Goal: Transaction & Acquisition: Purchase product/service

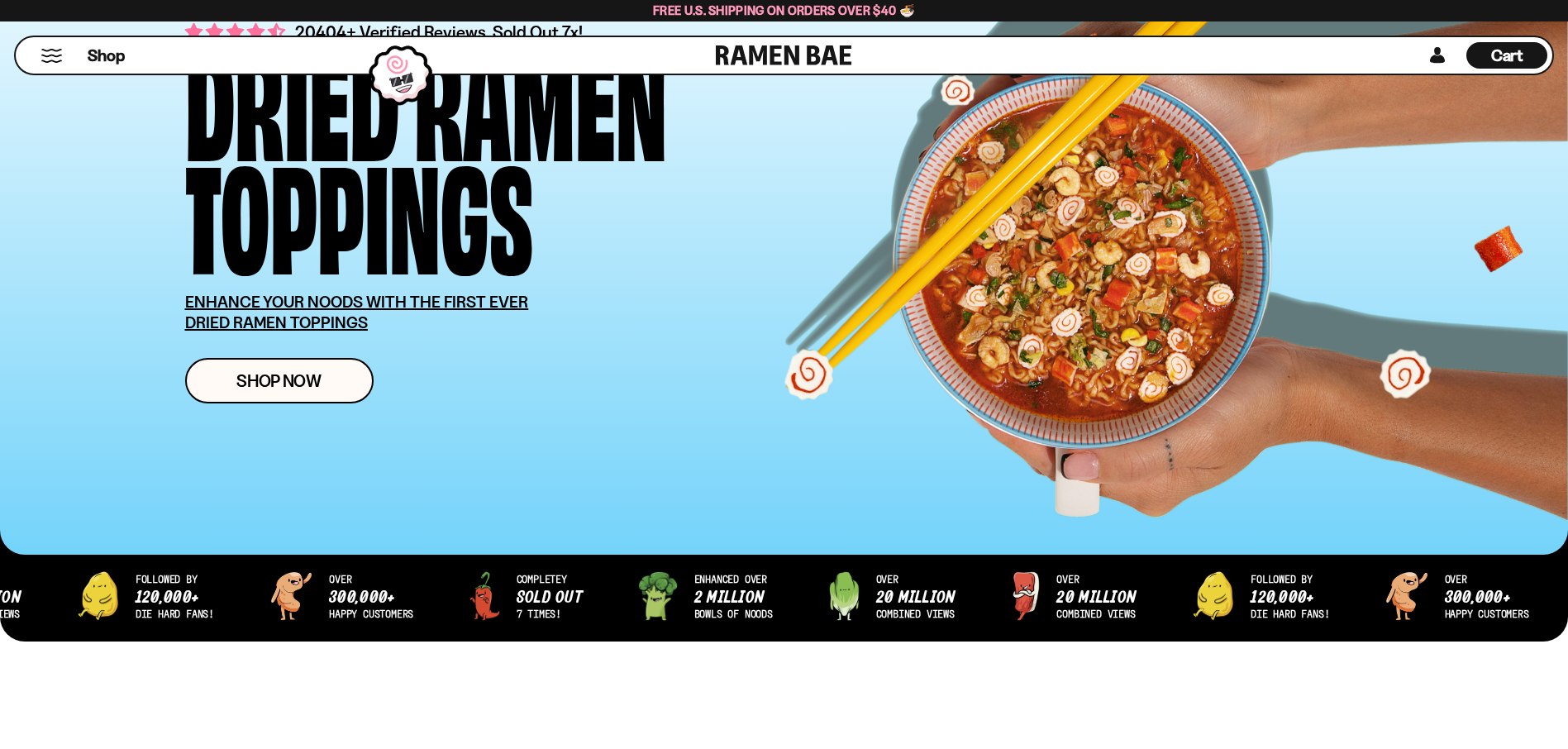
scroll to position [165, 0]
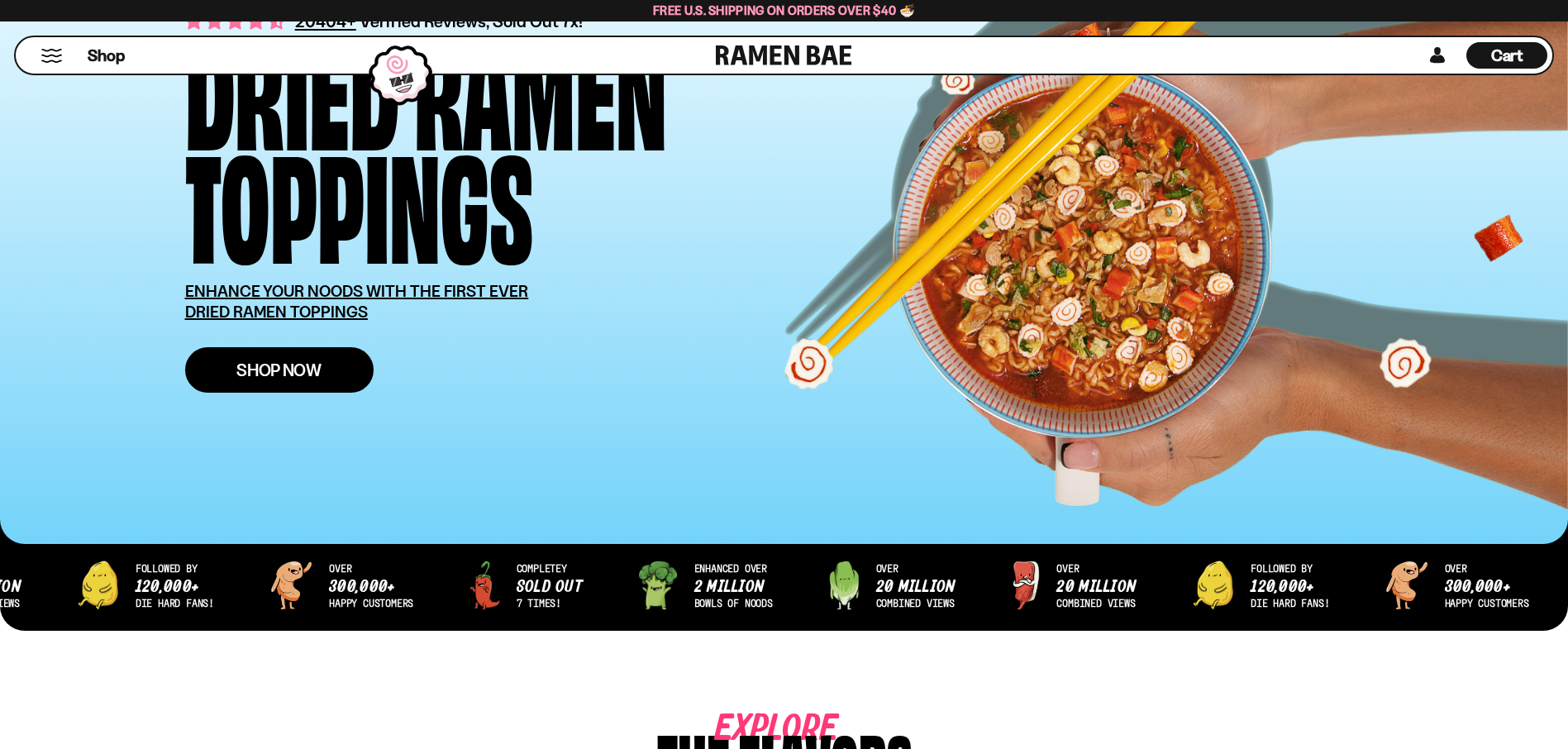
click at [293, 374] on span "Shop Now" at bounding box center [279, 369] width 85 height 18
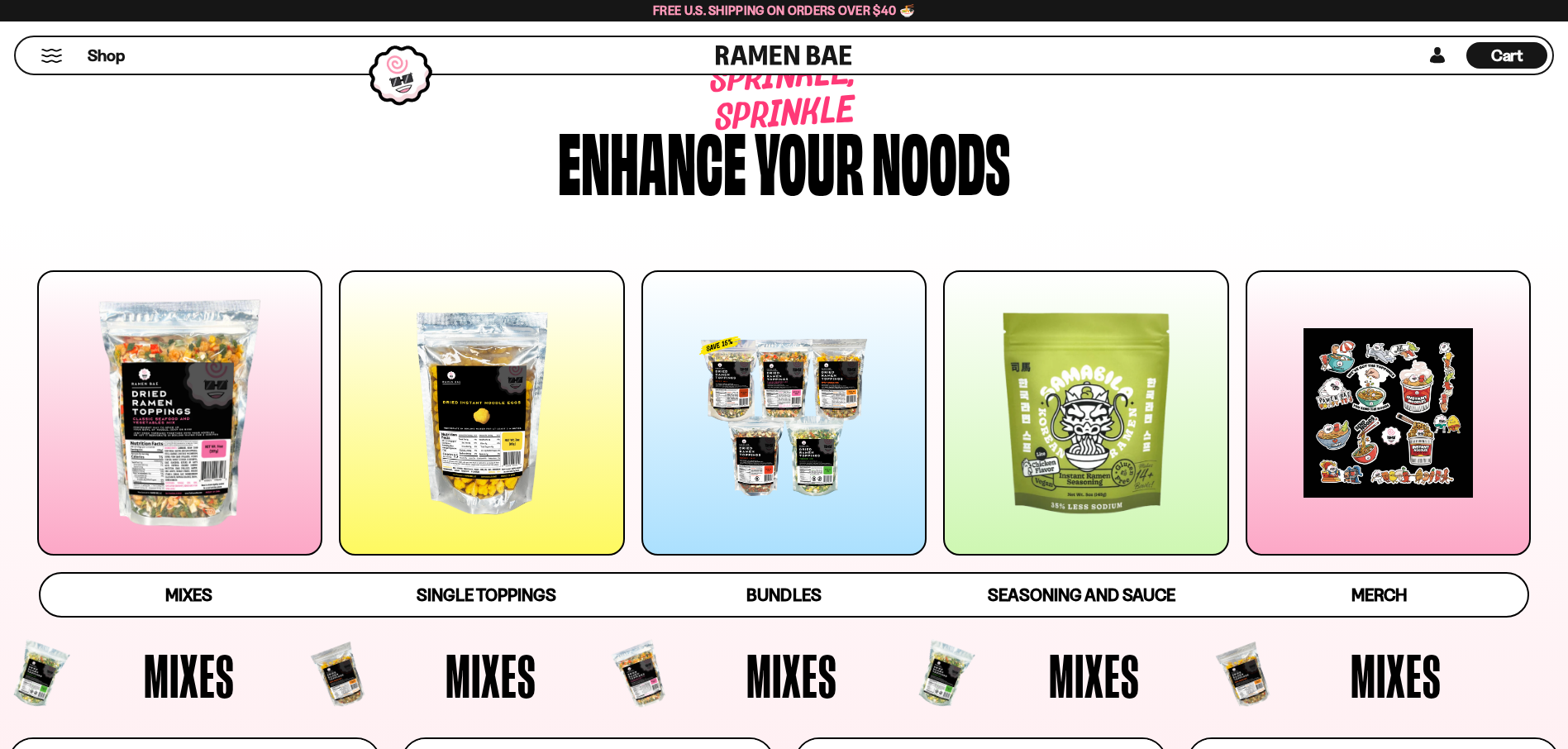
scroll to position [165, 0]
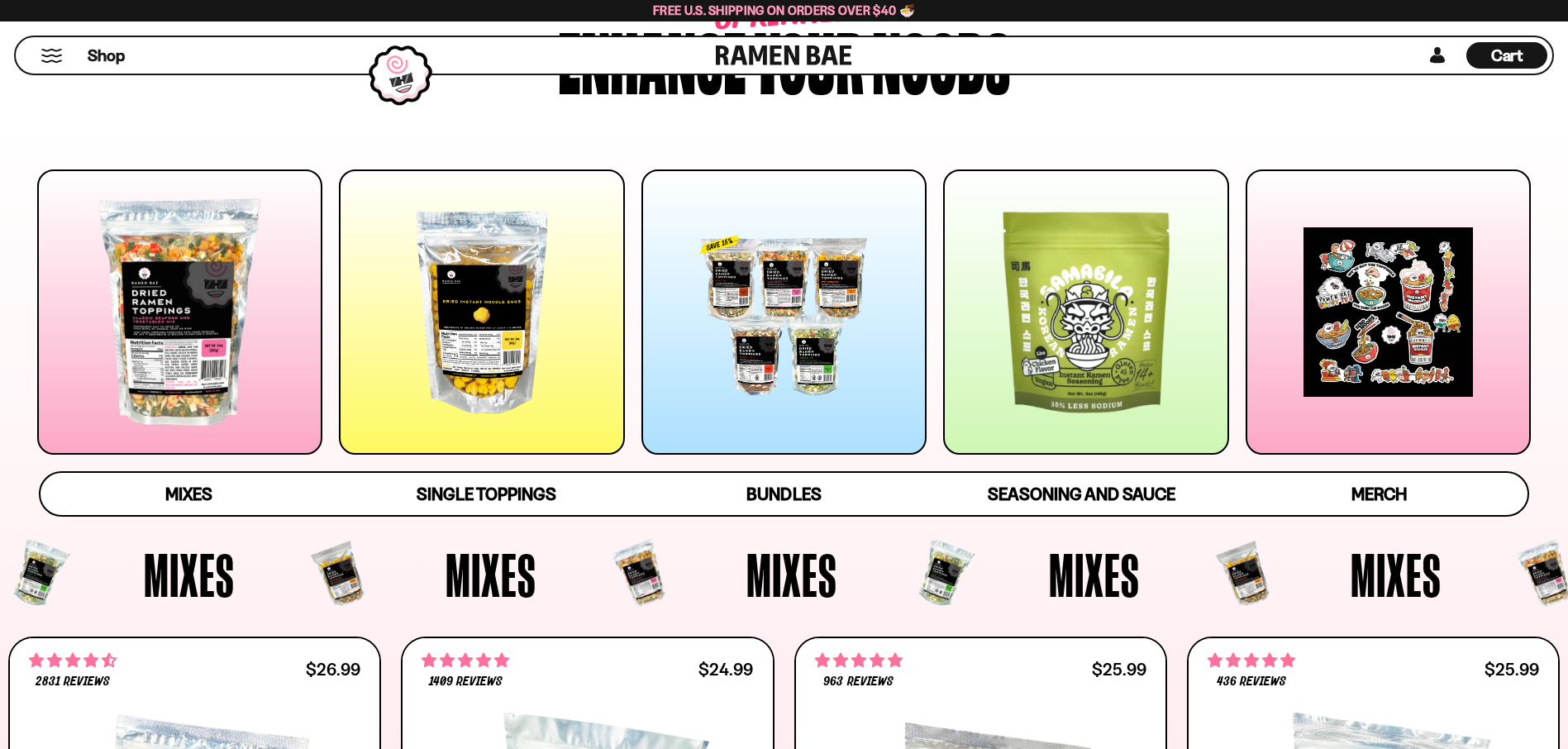
click at [788, 308] on div at bounding box center [784, 312] width 285 height 285
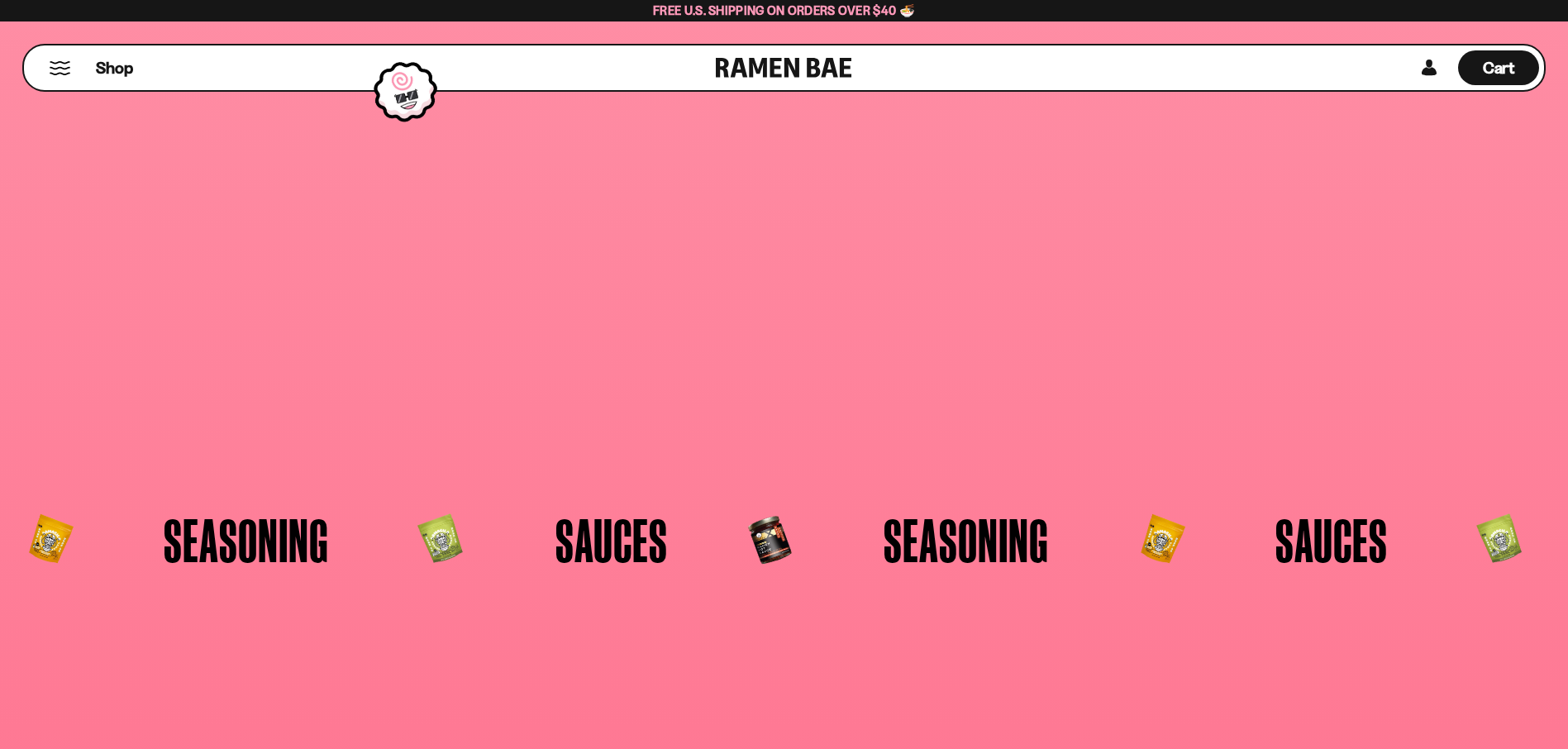
scroll to position [108, 0]
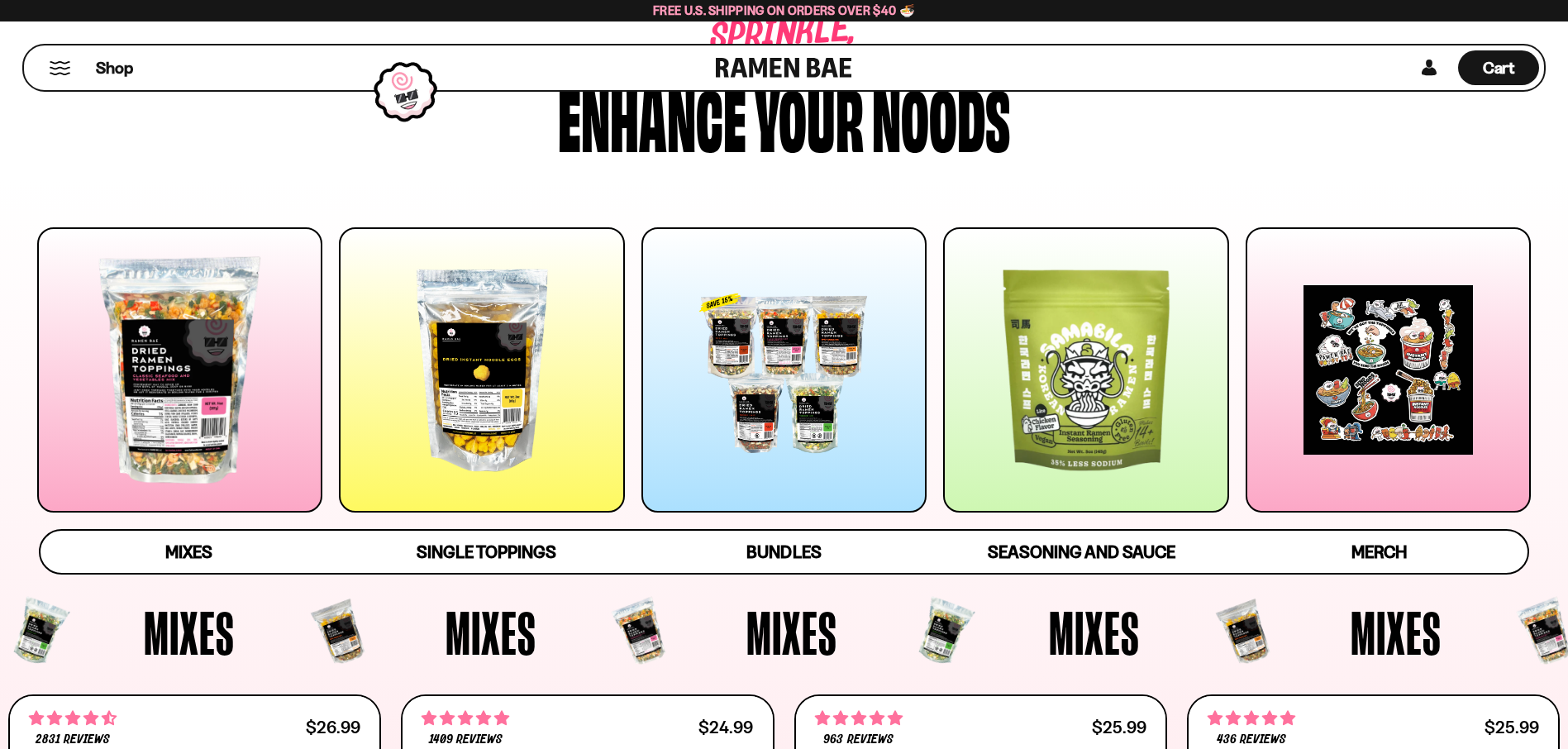
click at [798, 355] on div at bounding box center [784, 370] width 285 height 285
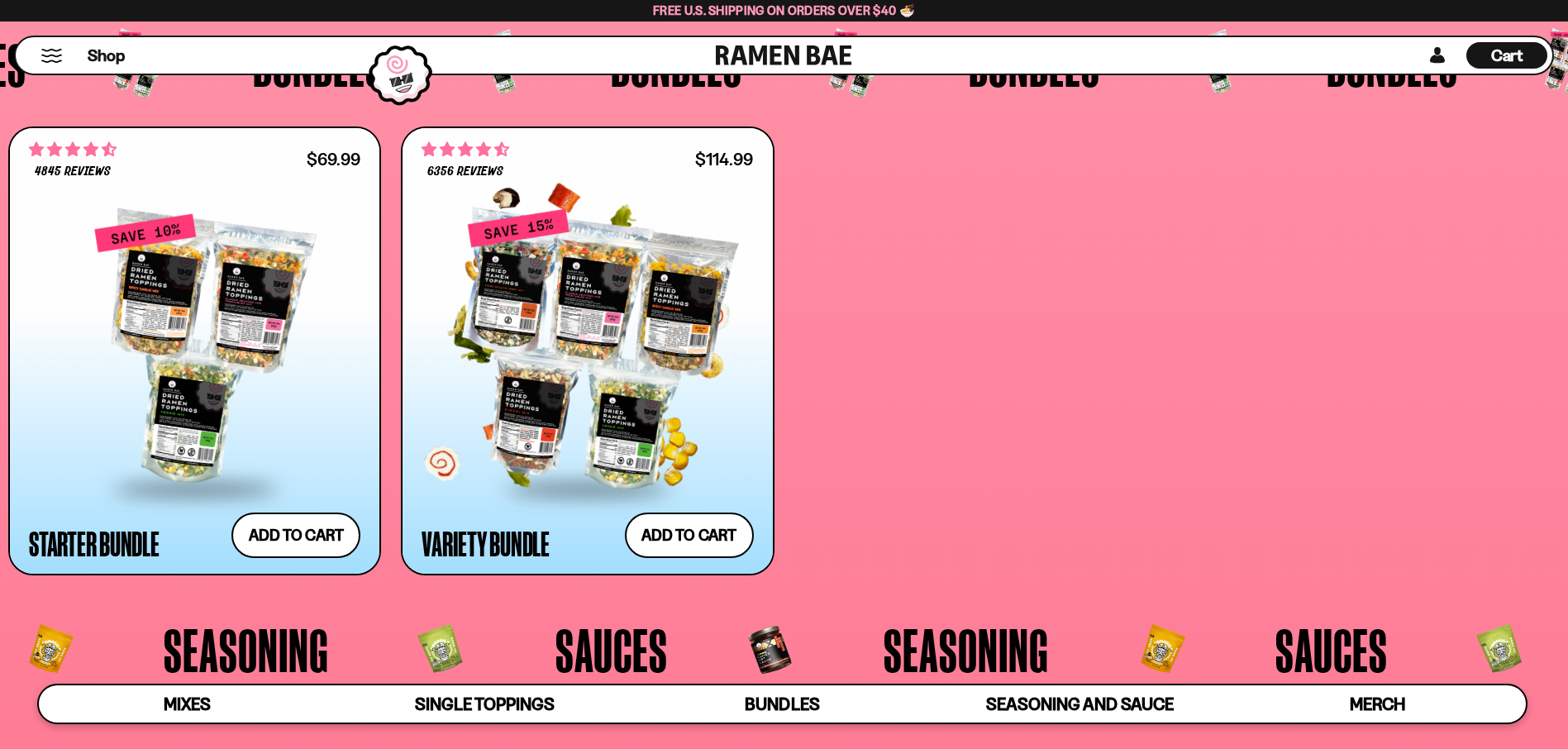
scroll to position [4301, 0]
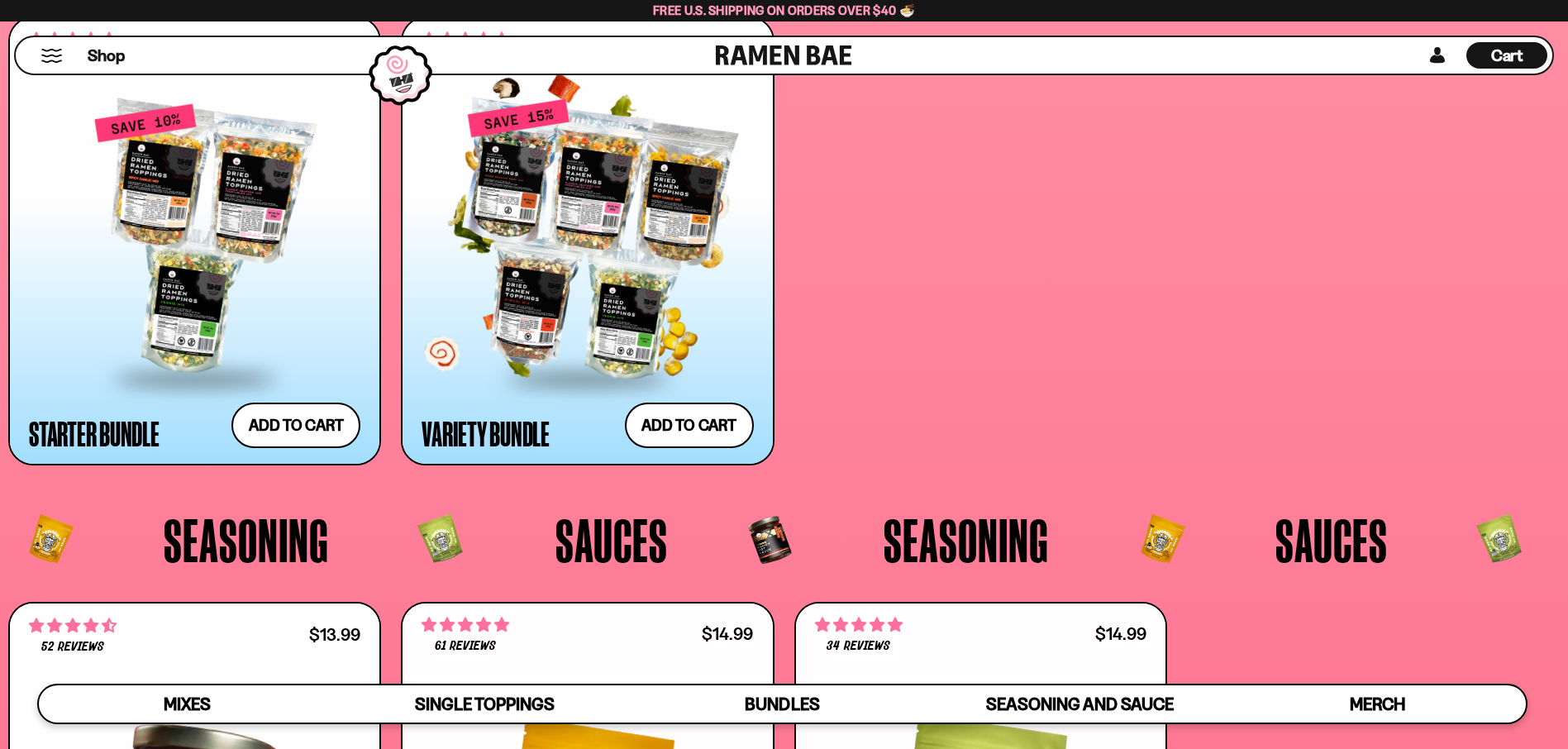
click at [589, 254] on div at bounding box center [588, 239] width 332 height 274
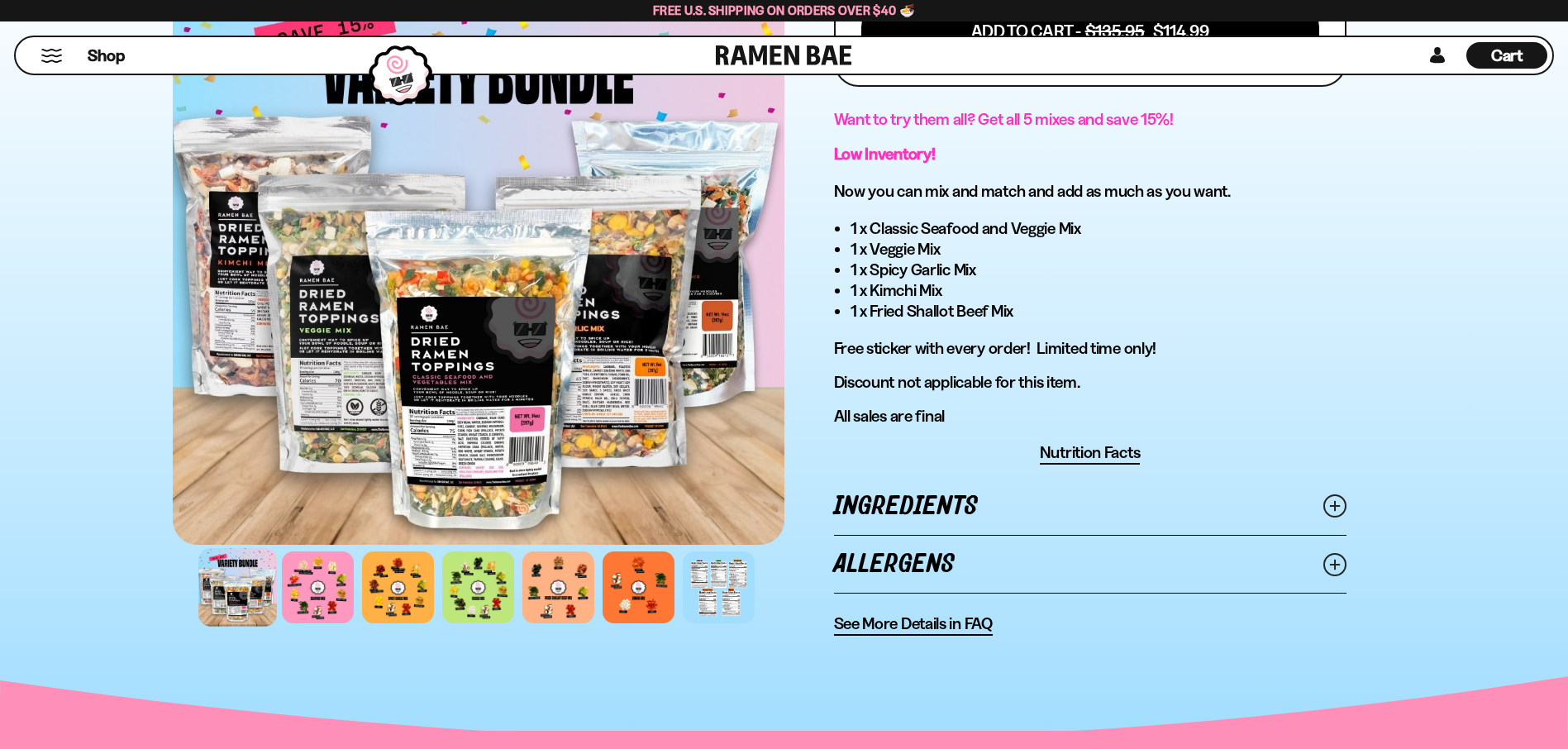
scroll to position [910, 0]
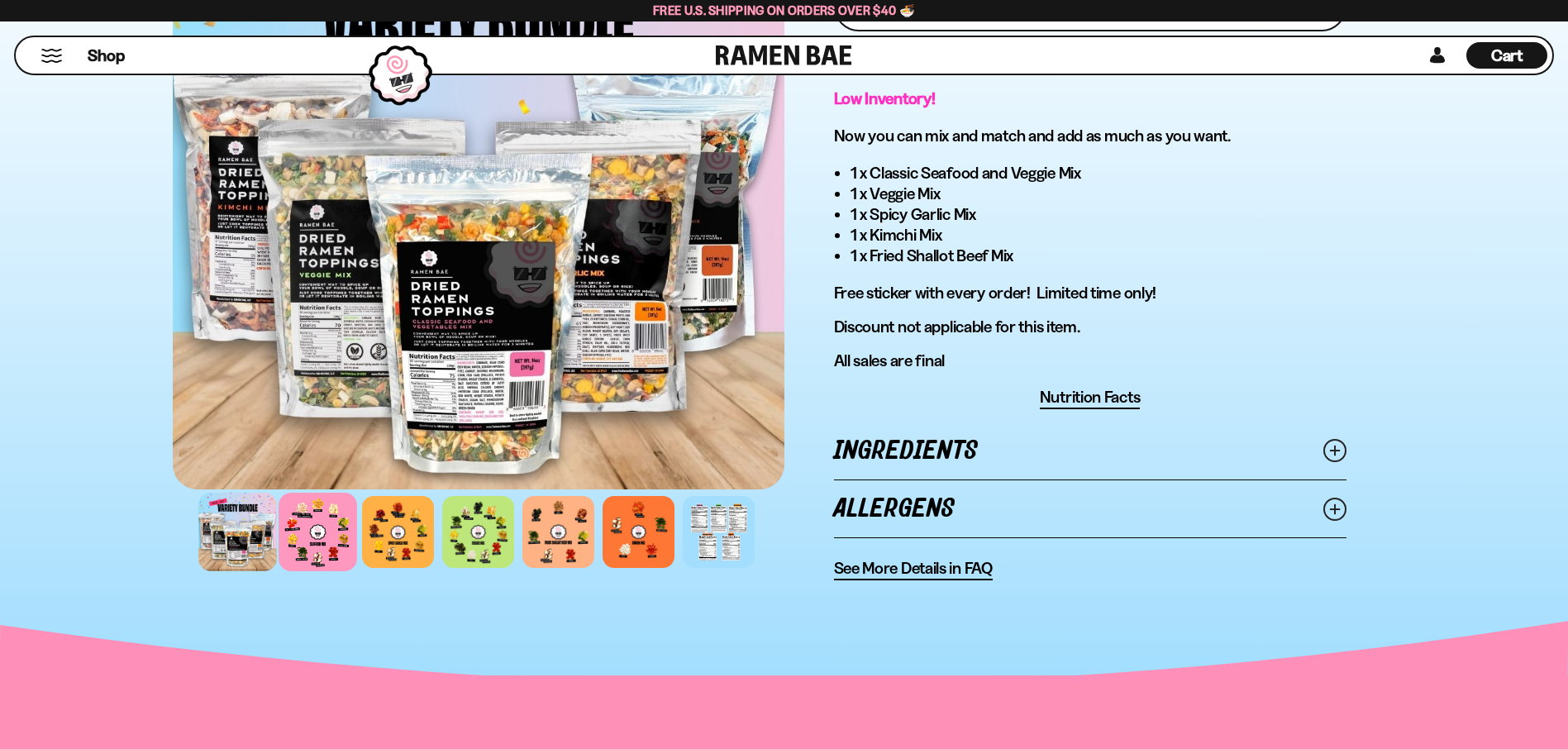
click at [327, 525] on div at bounding box center [318, 532] width 78 height 78
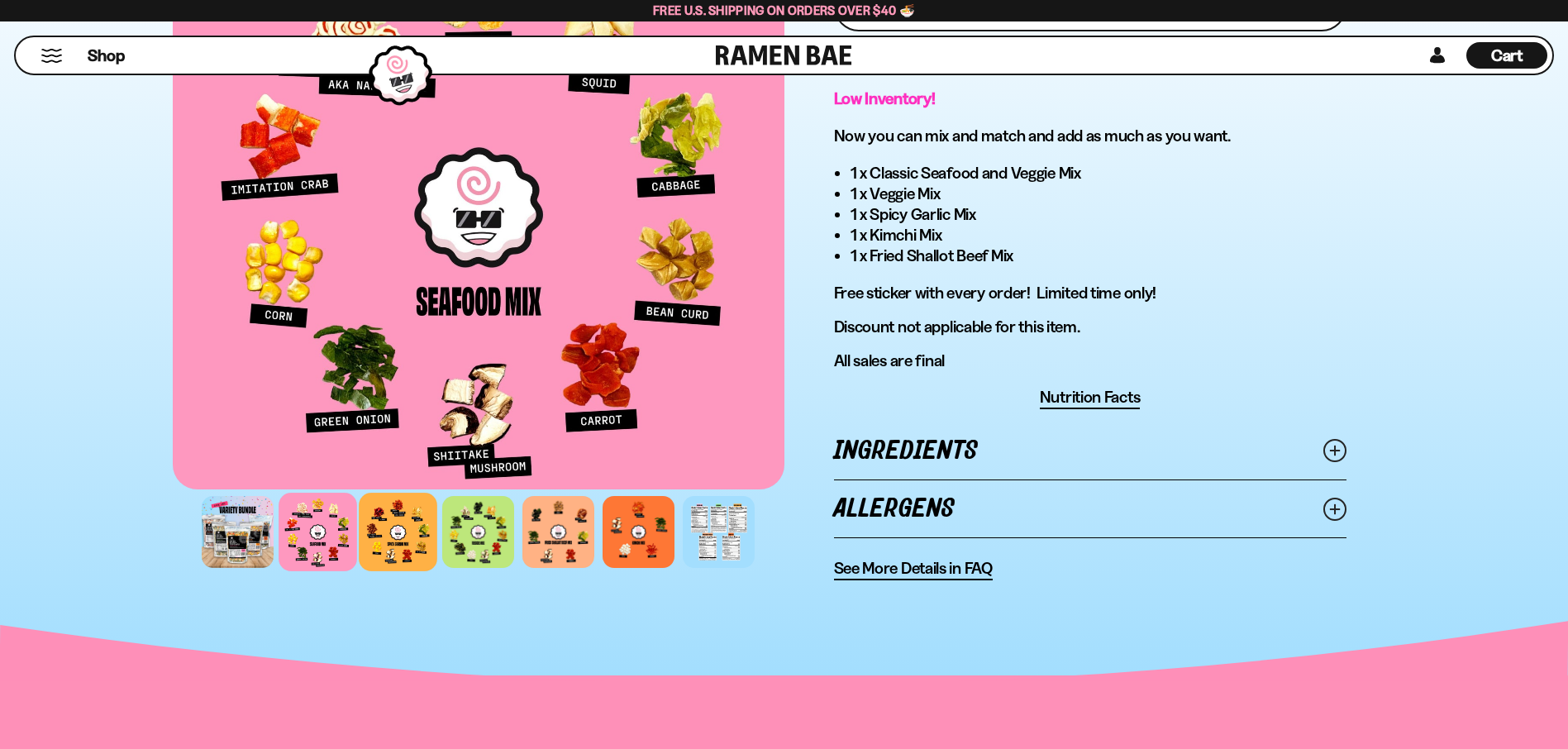
click at [397, 528] on div at bounding box center [398, 532] width 78 height 78
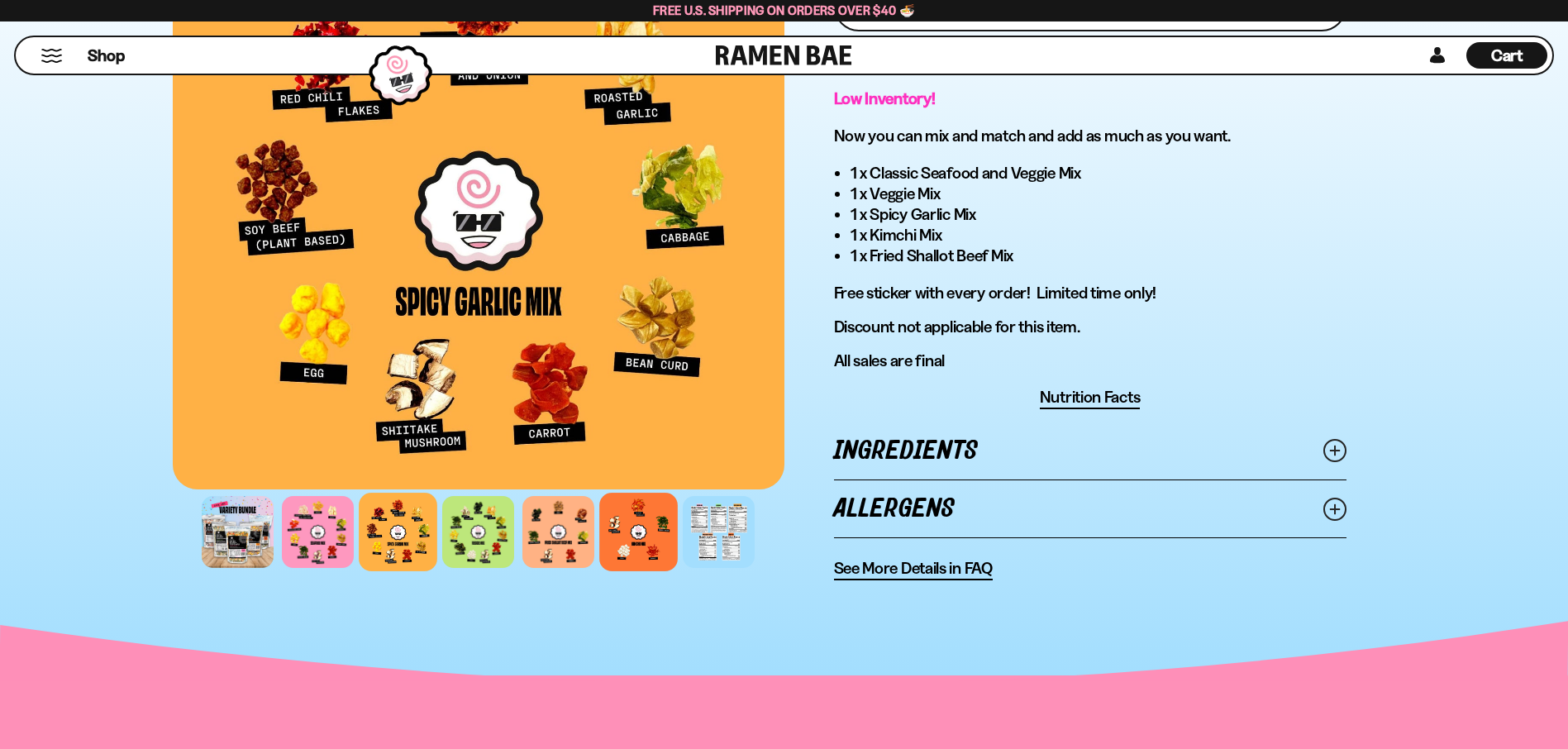
click at [612, 526] on div at bounding box center [639, 532] width 78 height 78
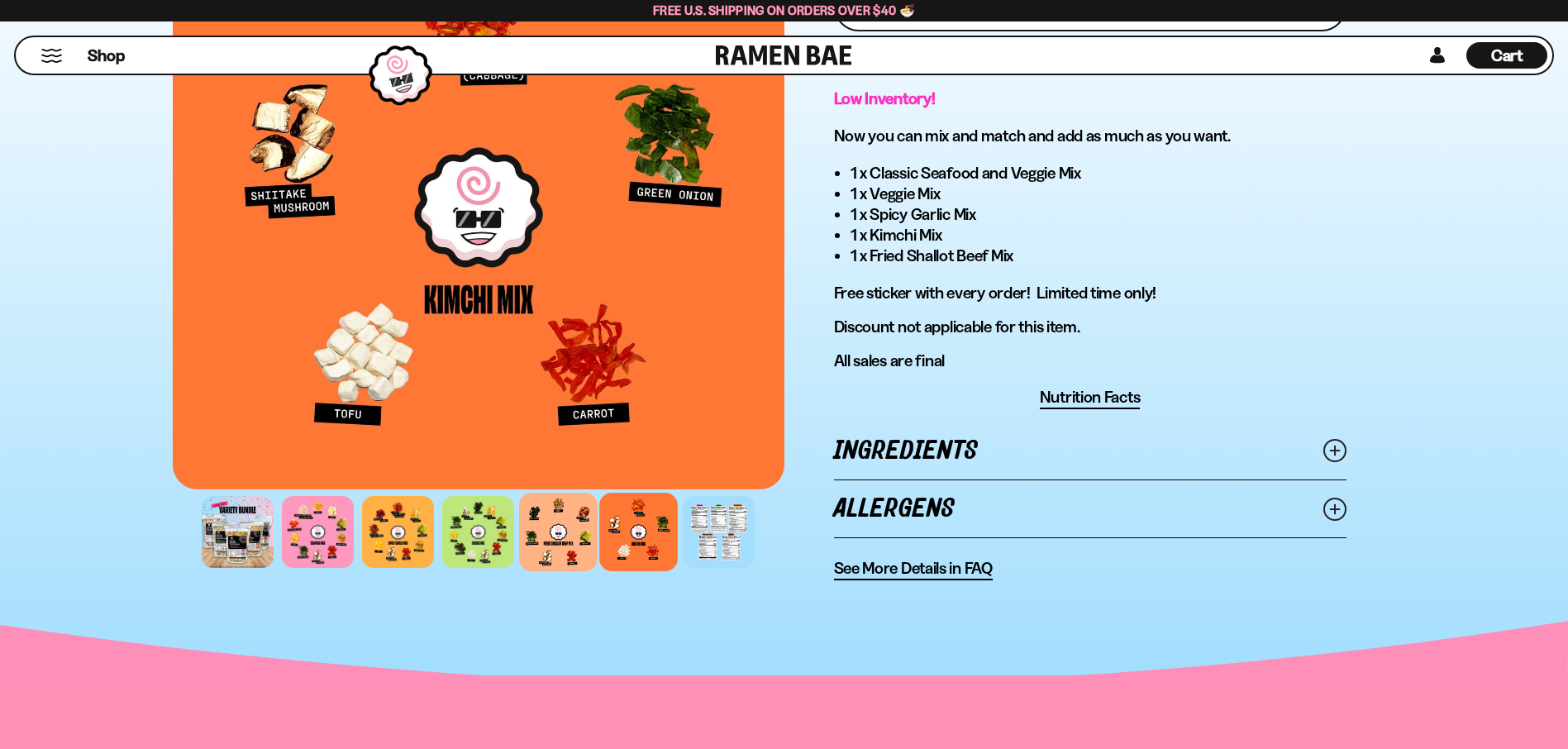
click at [577, 526] on div at bounding box center [559, 532] width 78 height 78
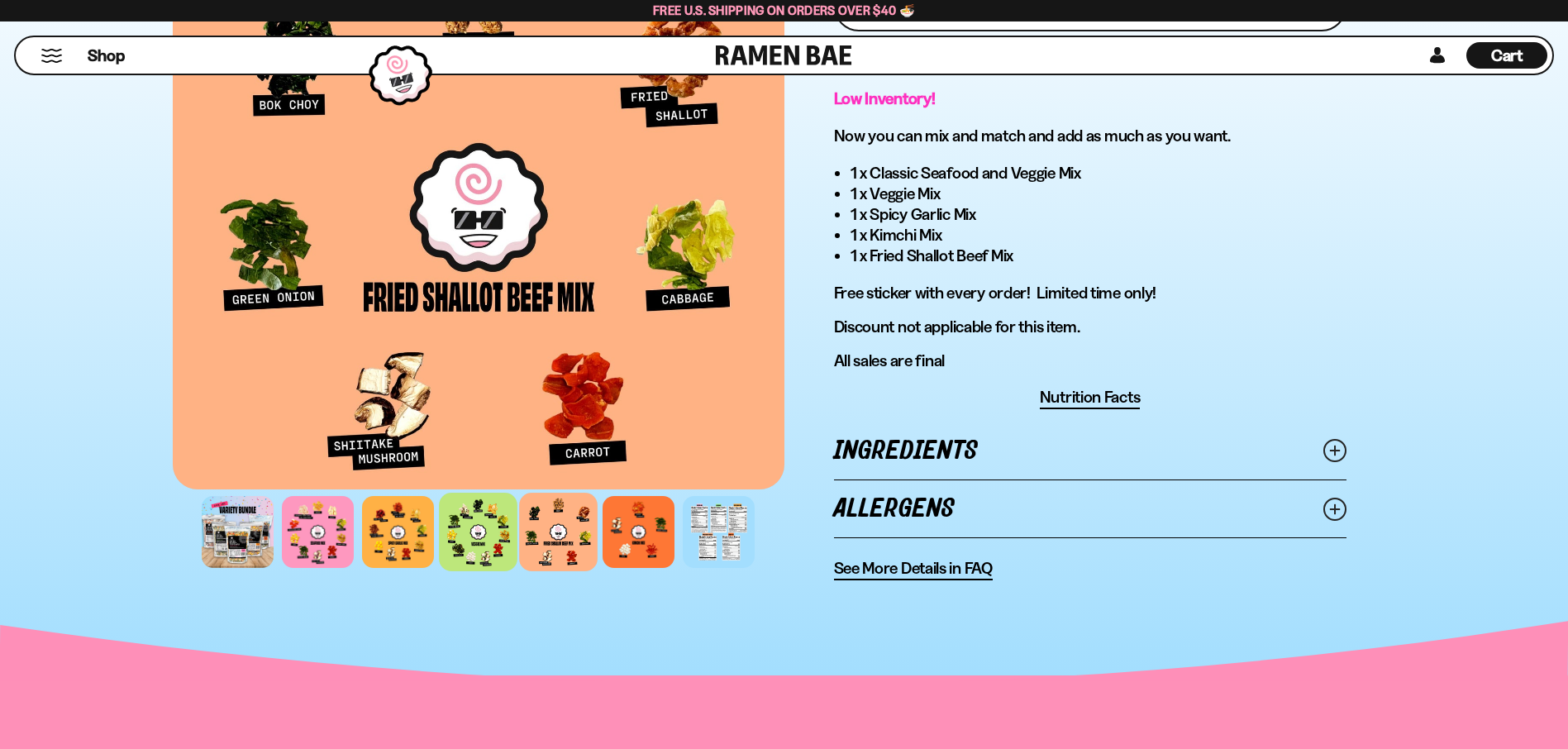
click at [468, 535] on div at bounding box center [478, 532] width 78 height 78
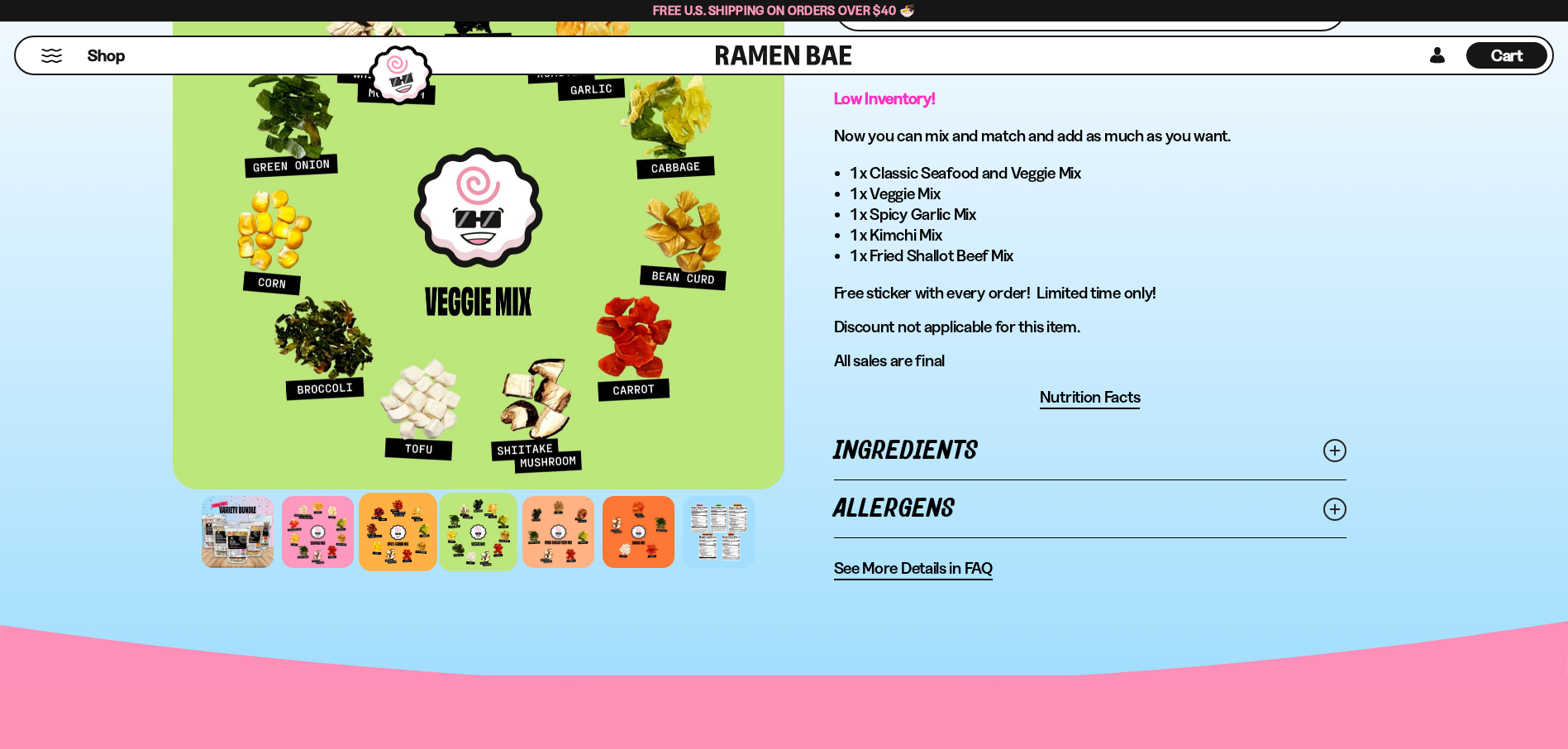
click at [401, 539] on div at bounding box center [398, 532] width 78 height 78
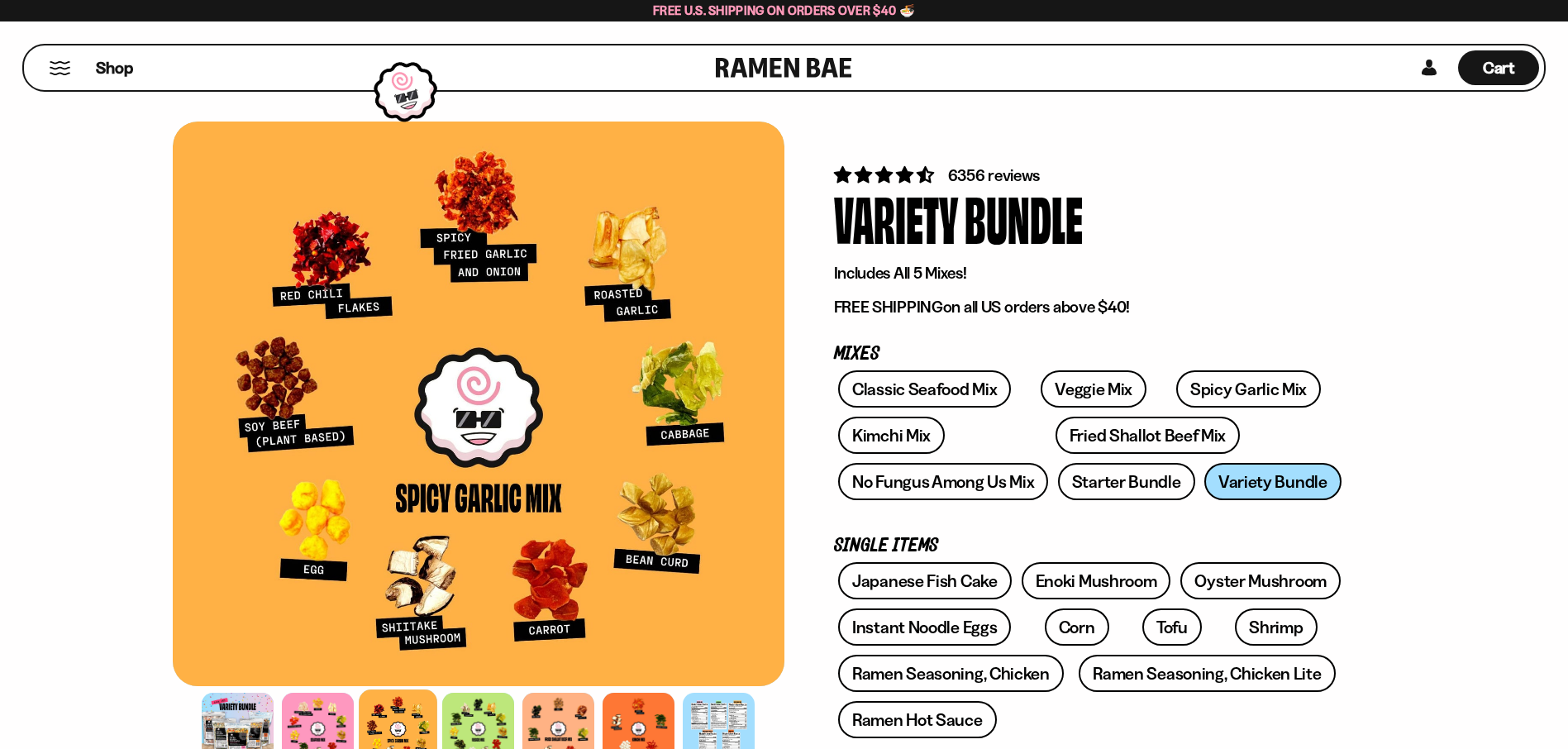
scroll to position [0, 0]
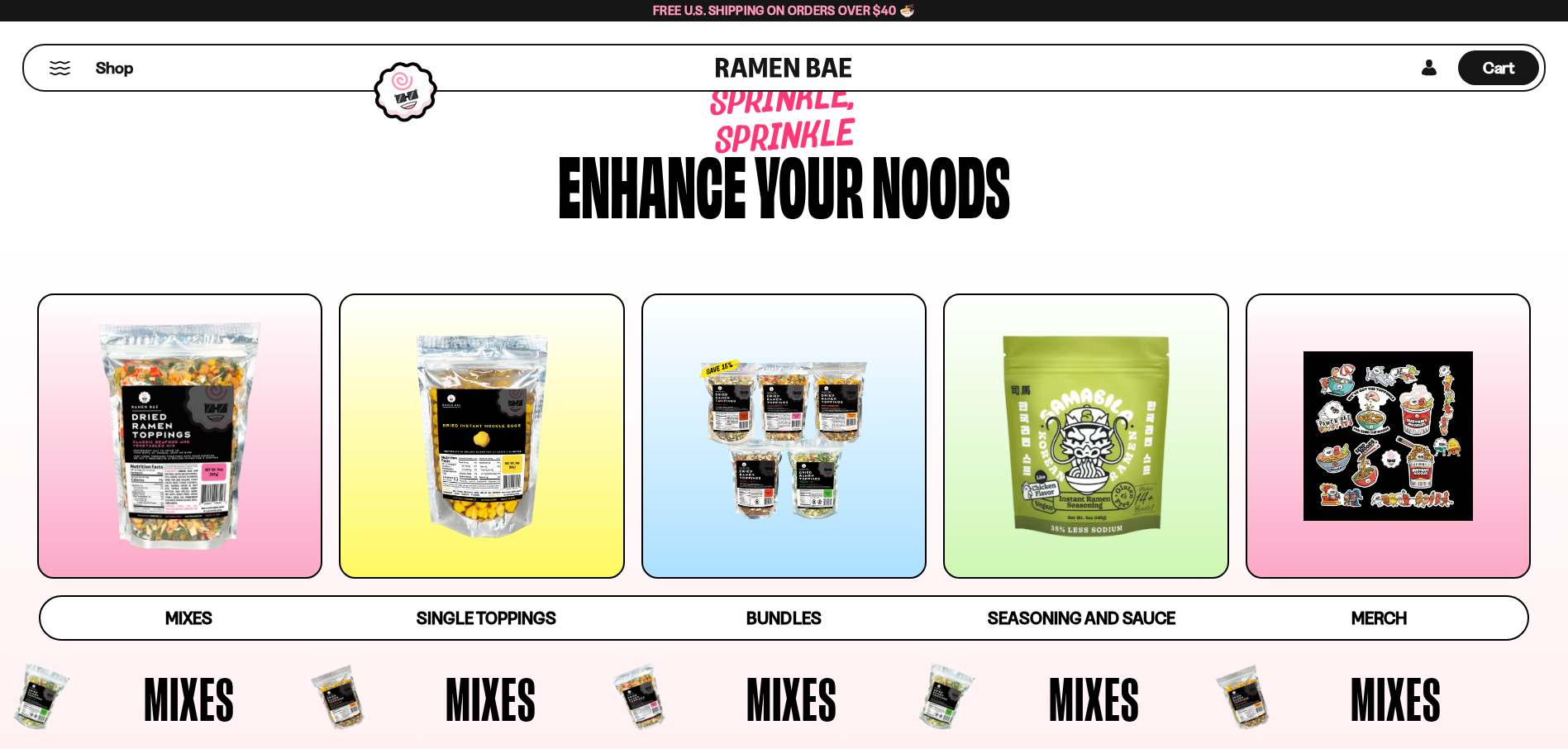
scroll to position [83, 0]
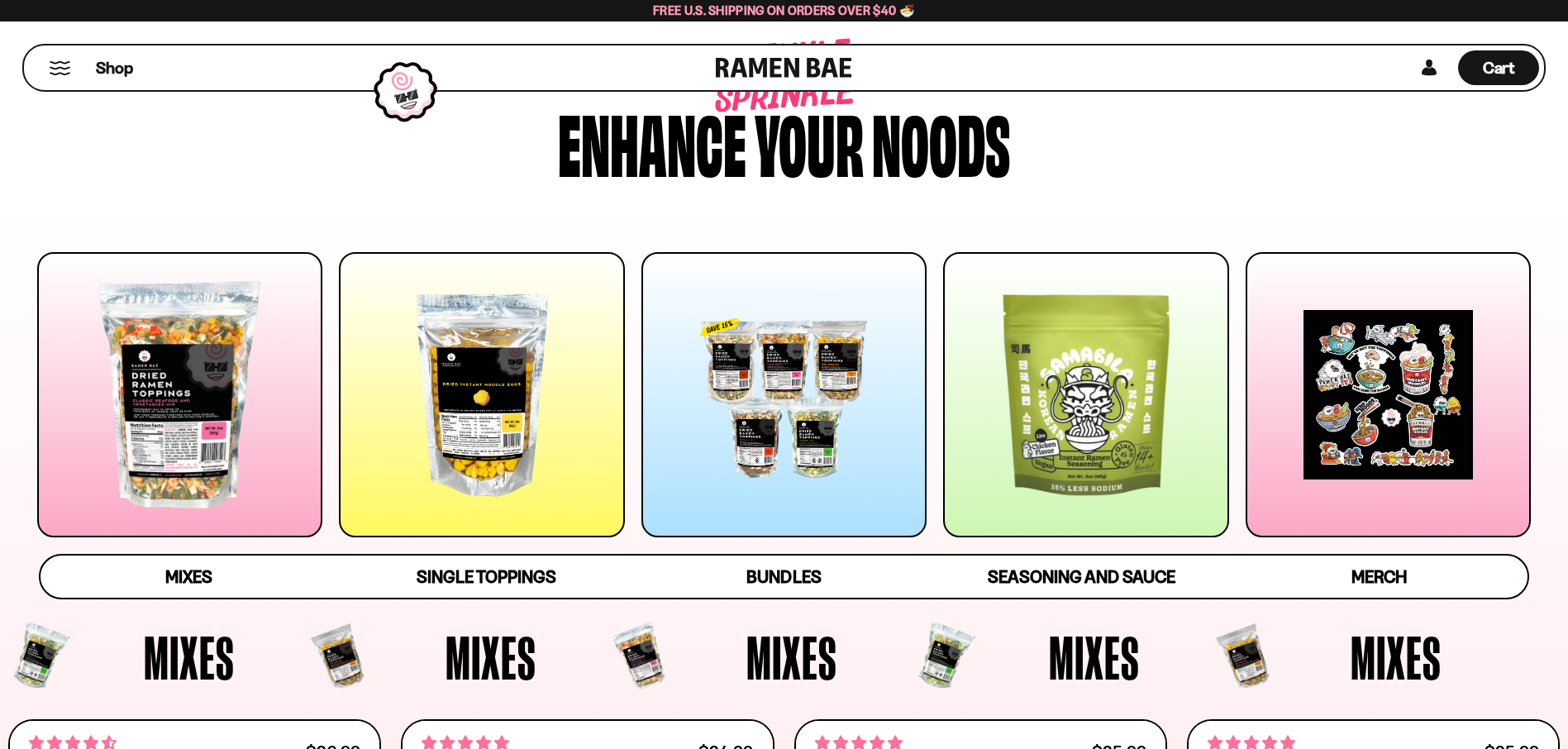
click at [491, 400] on div at bounding box center [481, 395] width 285 height 285
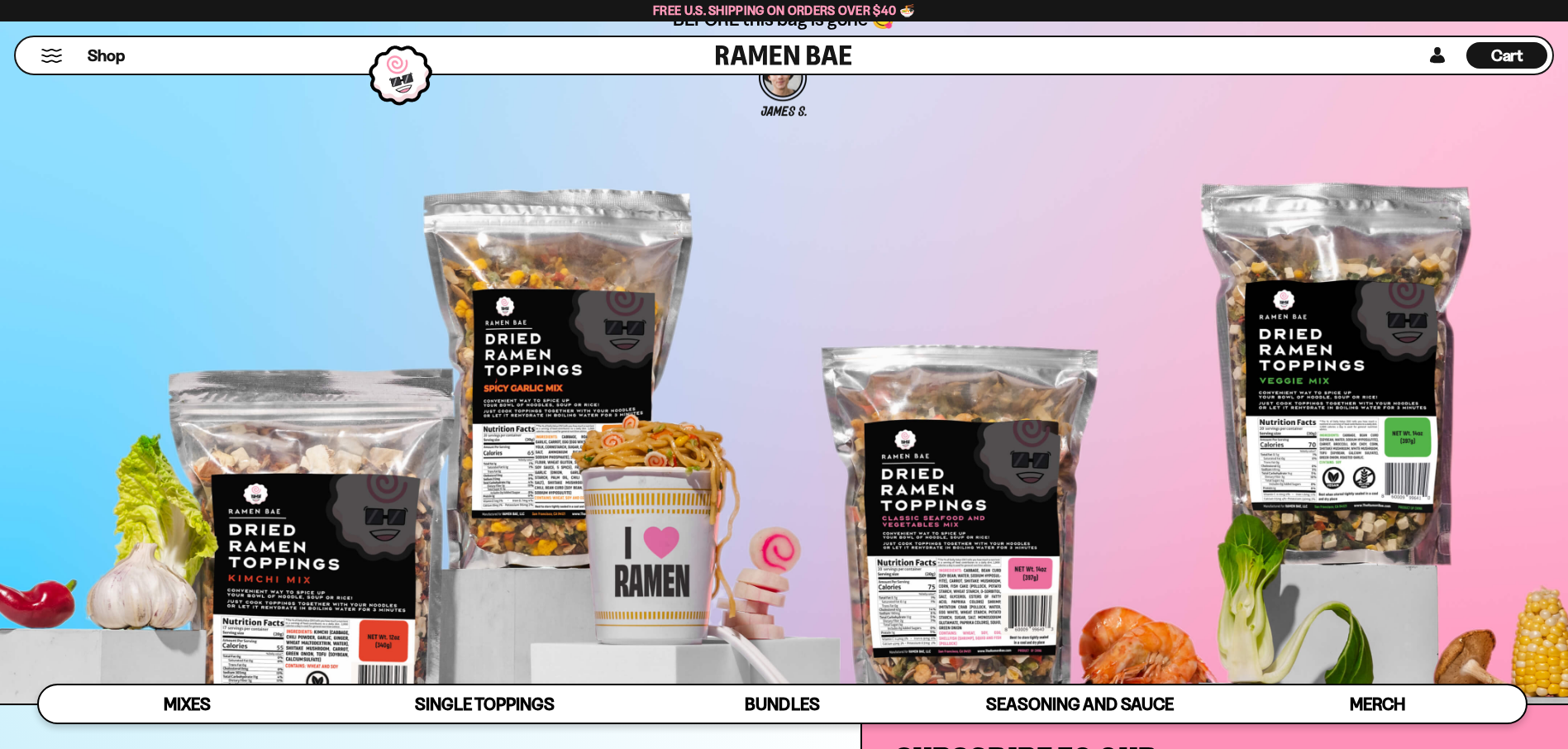
scroll to position [6306, 0]
